Goal: Transaction & Acquisition: Purchase product/service

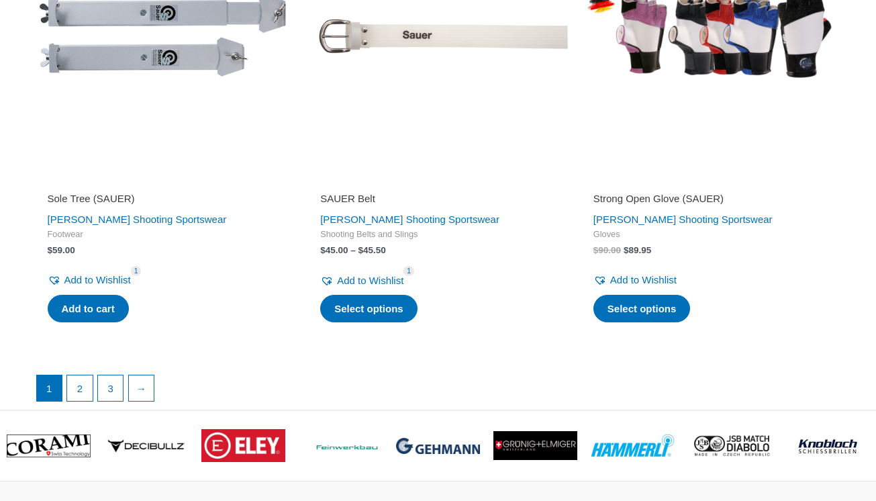
scroll to position [3327, 0]
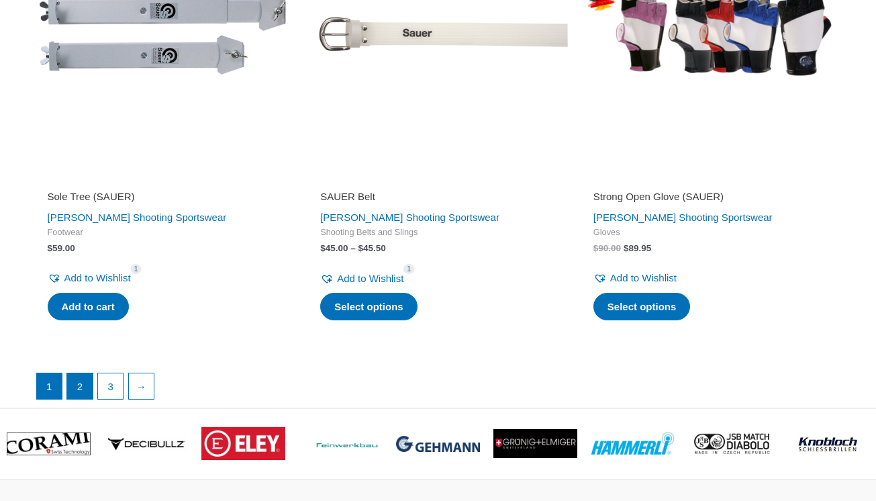
click at [82, 373] on link "2" at bounding box center [80, 386] width 26 height 26
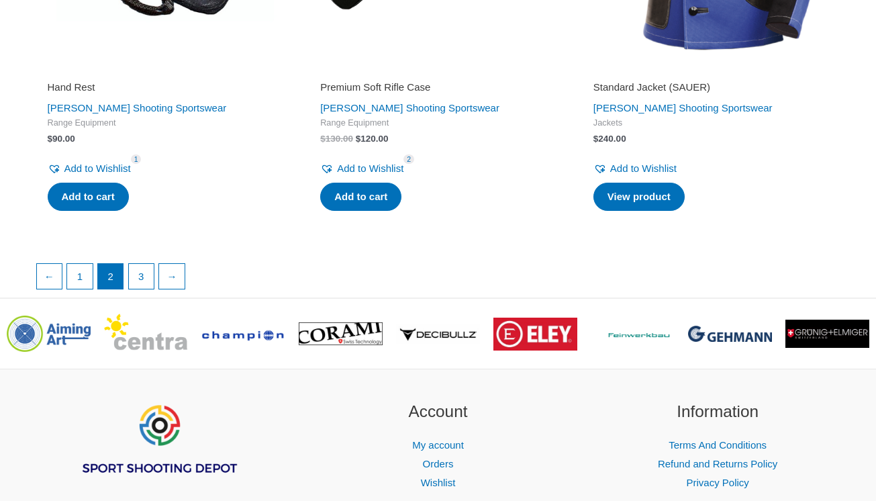
scroll to position [2379, 0]
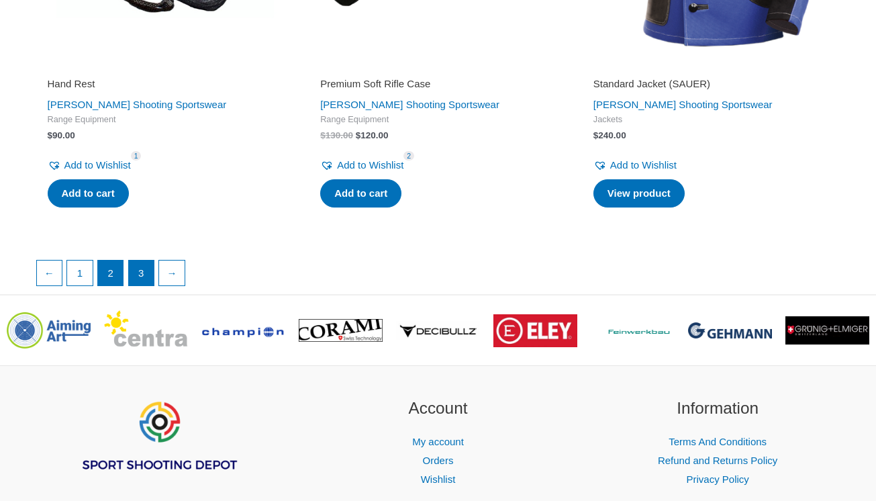
click at [154, 260] on link "3" at bounding box center [142, 273] width 26 height 26
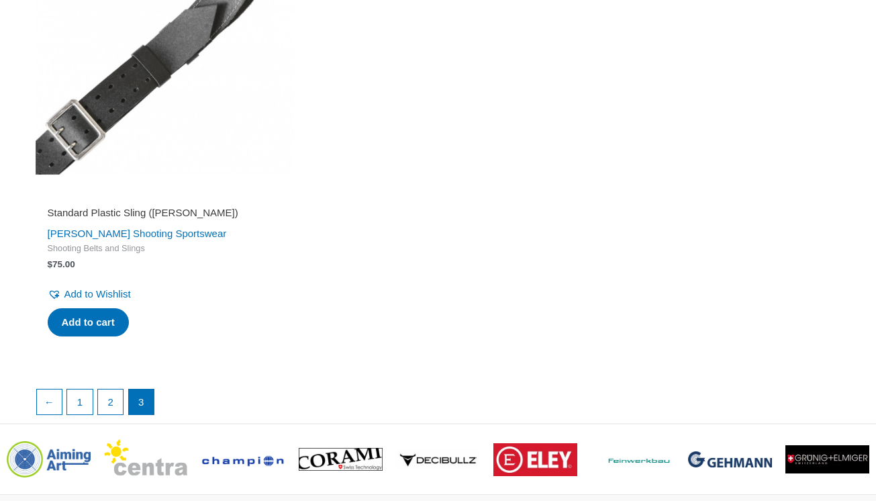
scroll to position [2432, 0]
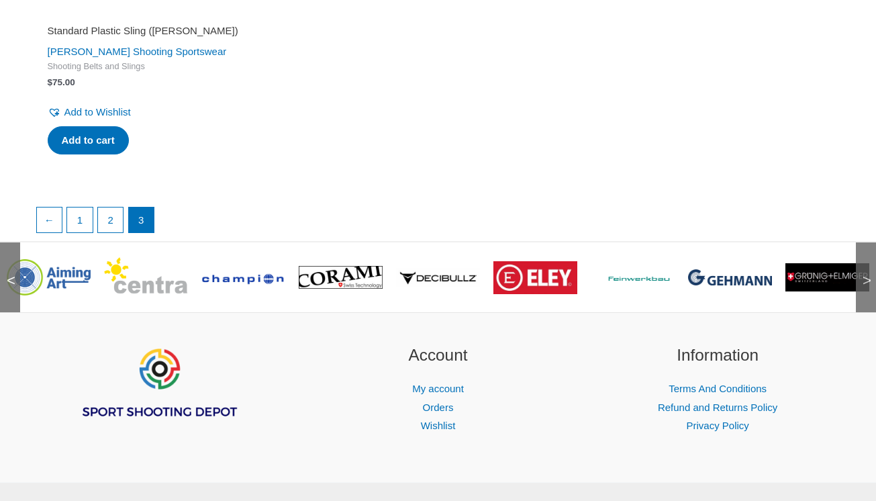
click at [64, 262] on img at bounding box center [49, 277] width 84 height 36
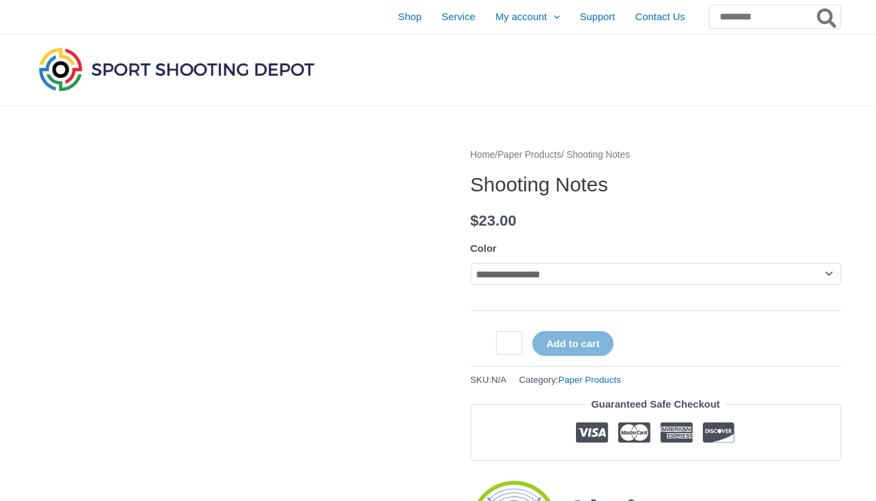
click at [158, 71] on img at bounding box center [177, 69] width 282 height 50
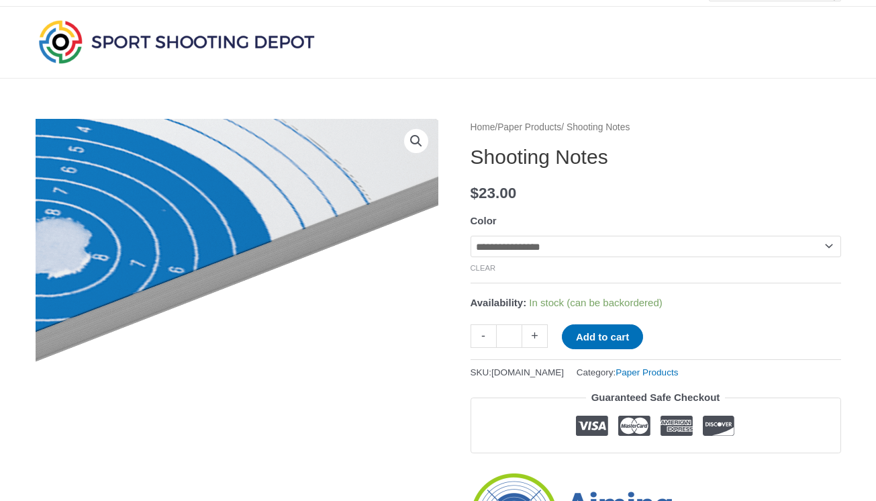
scroll to position [7, 0]
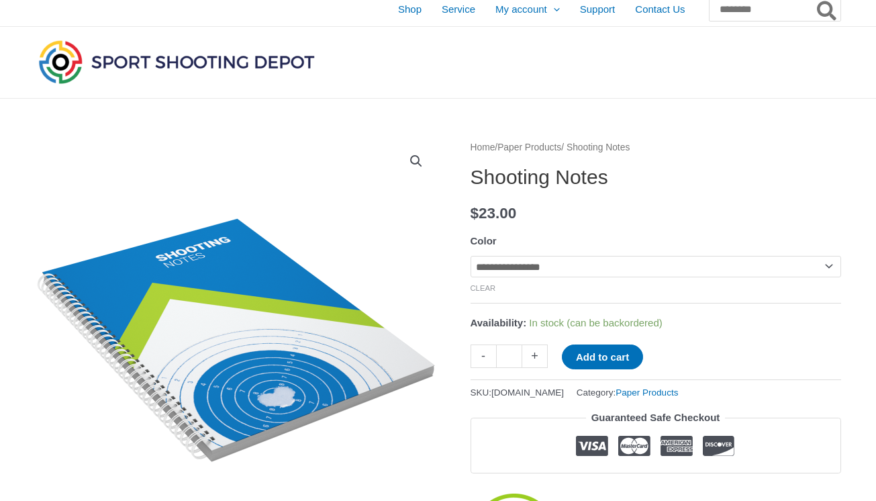
select select "**********"
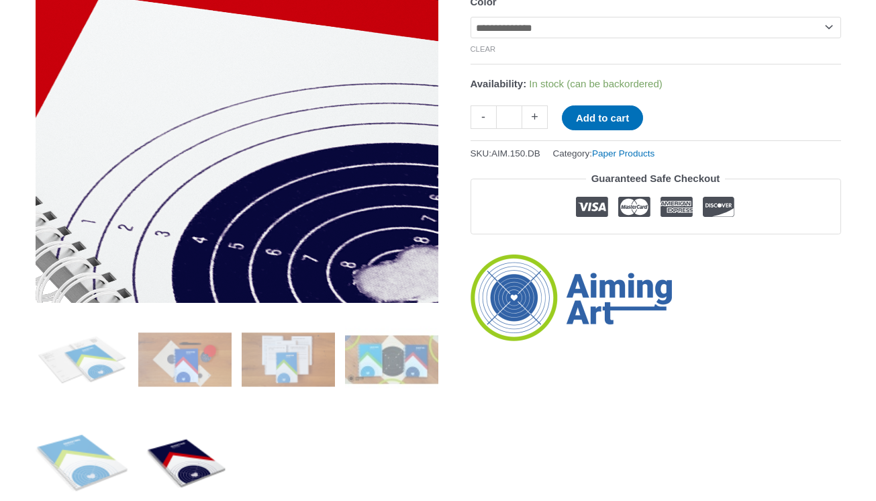
scroll to position [289, 0]
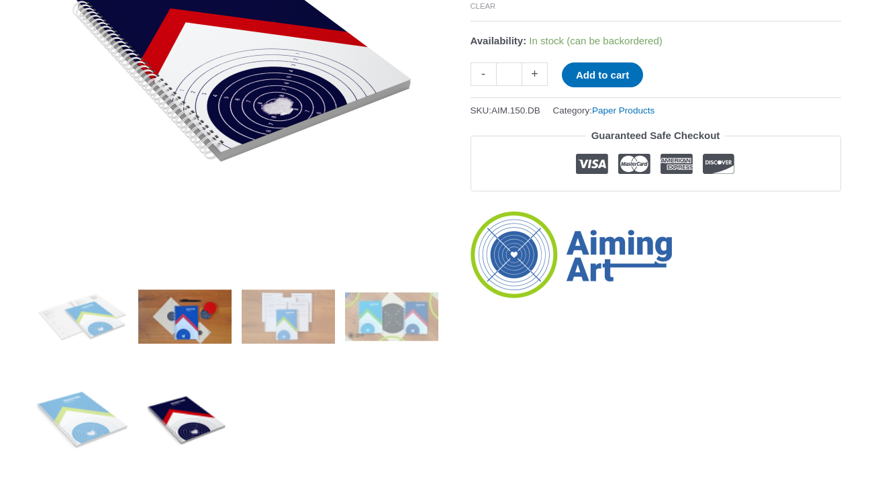
click at [196, 321] on img at bounding box center [184, 316] width 93 height 93
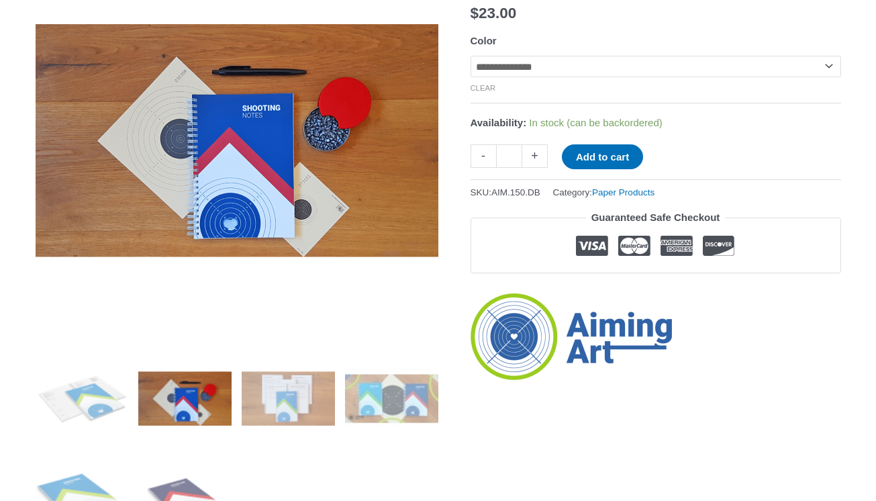
scroll to position [206, 0]
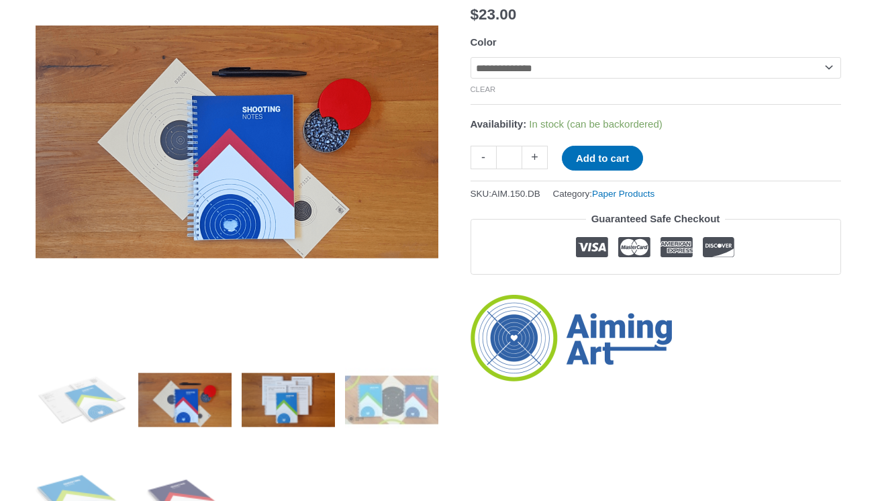
click at [289, 411] on img at bounding box center [288, 399] width 93 height 93
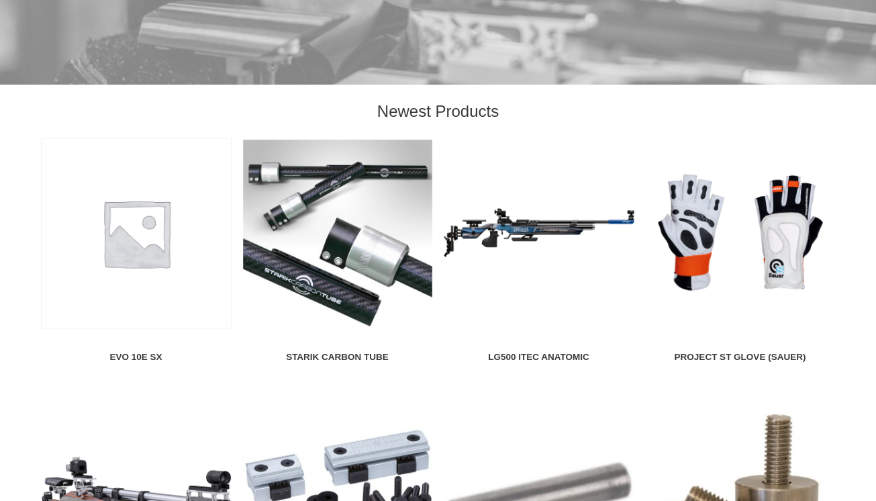
scroll to position [1492, 0]
